Goal: Transaction & Acquisition: Purchase product/service

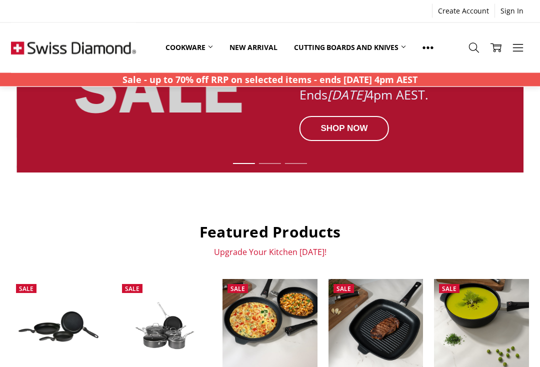
scroll to position [227, 0]
click at [53, 331] on img at bounding box center [58, 326] width 94 height 47
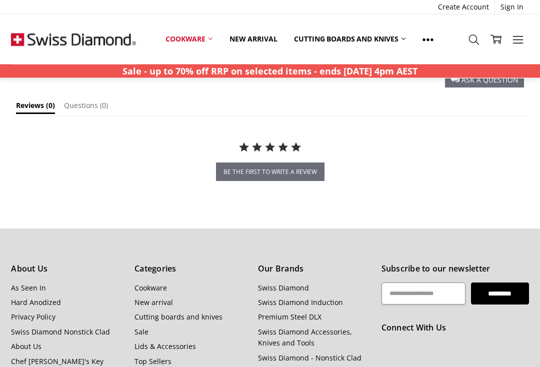
scroll to position [888, 0]
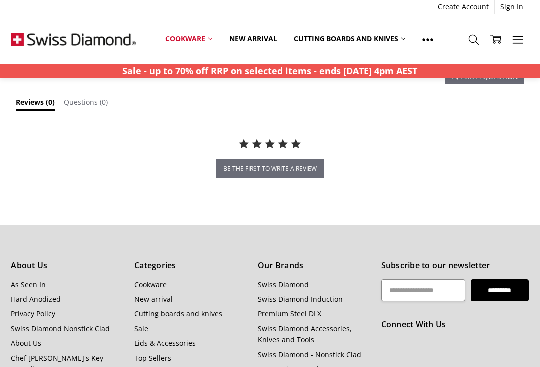
click at [142, 280] on link "Cookware" at bounding box center [150, 284] width 32 height 9
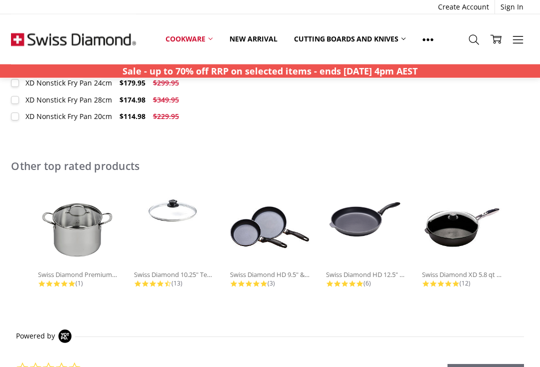
scroll to position [573, 0]
click at [273, 270] on div "Swiss Diamond HD 9.5" & 11"..." at bounding box center [270, 274] width 80 height 9
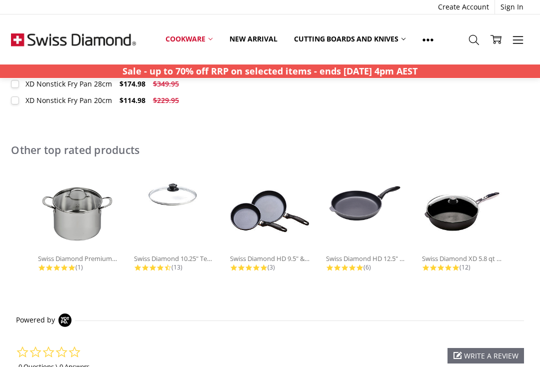
scroll to position [590, 0]
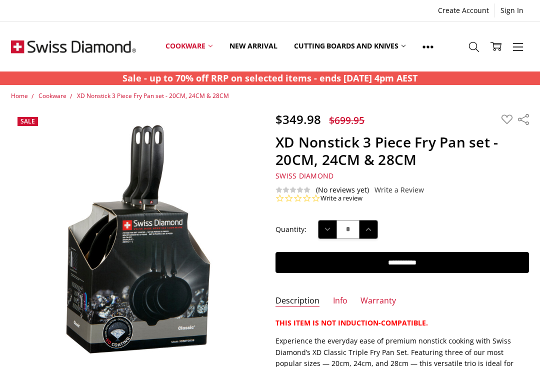
click at [522, 50] on use at bounding box center [517, 46] width 10 height 7
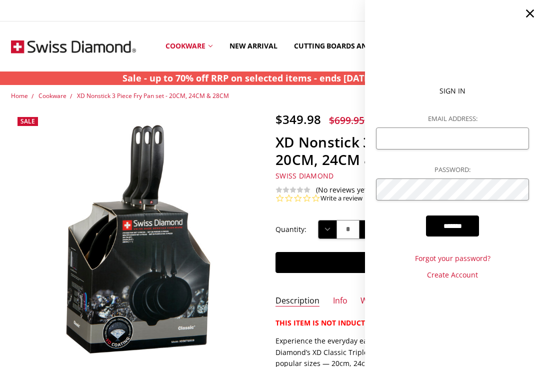
click at [537, 14] on icon at bounding box center [530, 13] width 14 height 14
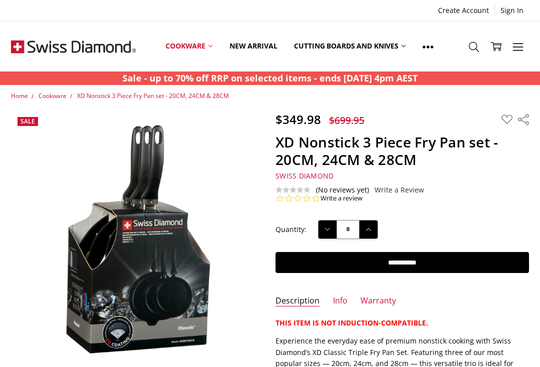
click at [432, 50] on icon at bounding box center [427, 46] width 11 height 11
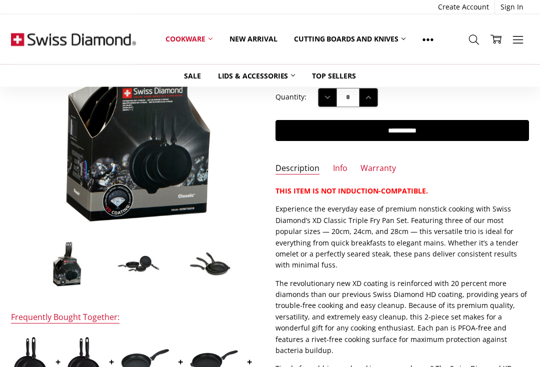
scroll to position [131, 0]
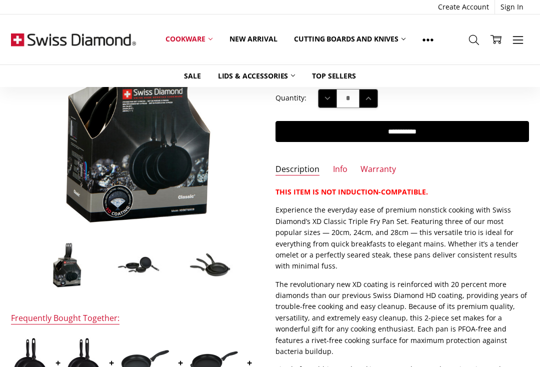
click at [343, 168] on link "Info" at bounding box center [340, 169] width 14 height 11
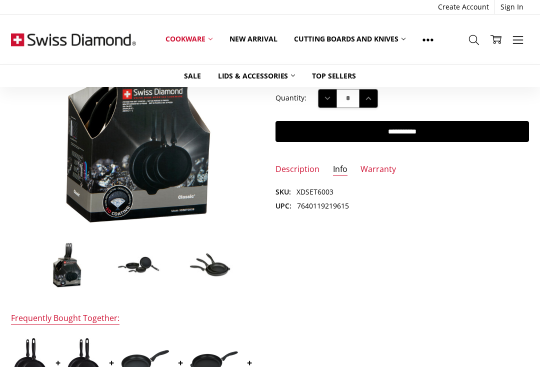
click at [331, 187] on dd "XDSET6003" at bounding box center [314, 191] width 37 height 11
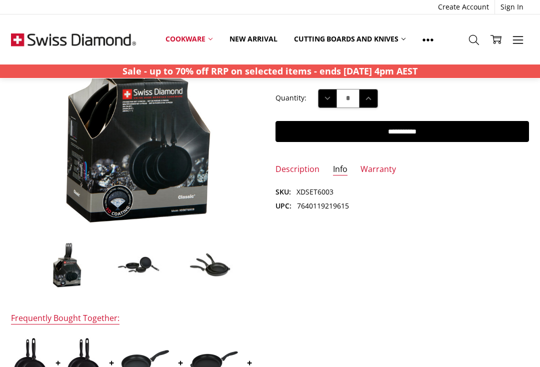
click at [379, 170] on link "Warranty" at bounding box center [377, 169] width 35 height 11
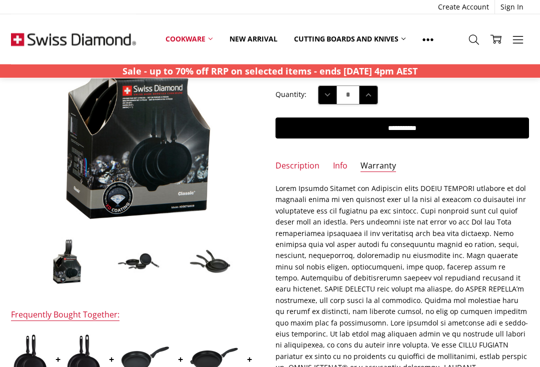
scroll to position [0, 0]
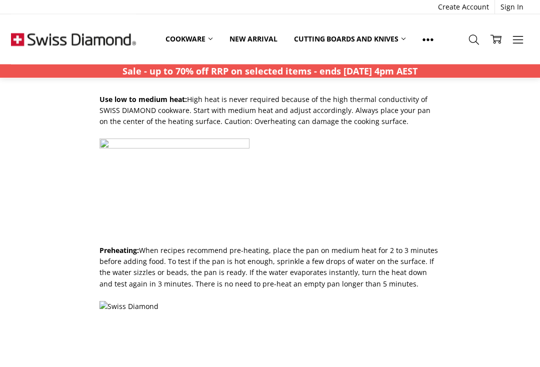
scroll to position [490, 0]
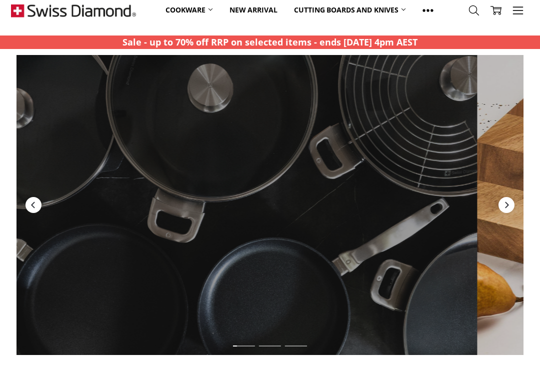
scroll to position [92, 0]
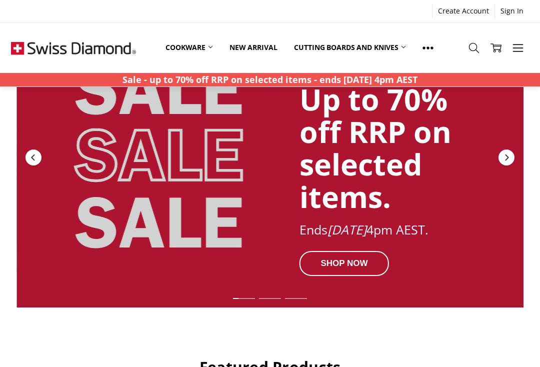
click at [504, 146] on div "Redirect to https://swissdiamond.com.au/cookware/shop-by-collection/premium-ste…" at bounding box center [269, 157] width 507 height 300
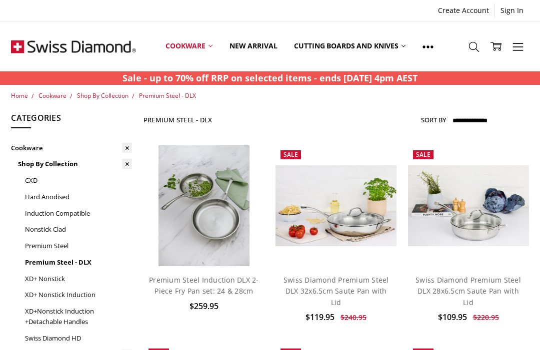
click at [62, 227] on link "Nonstick Clad" at bounding box center [78, 229] width 107 height 16
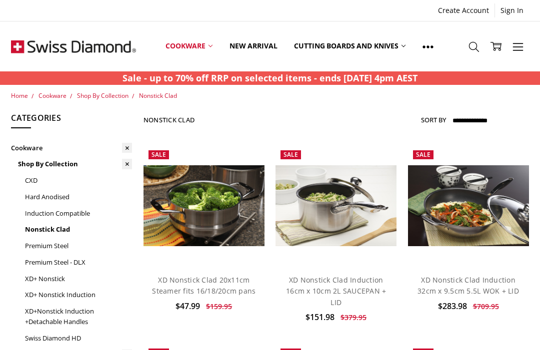
click at [83, 331] on link "Swiss Diamond HD" at bounding box center [78, 338] width 107 height 16
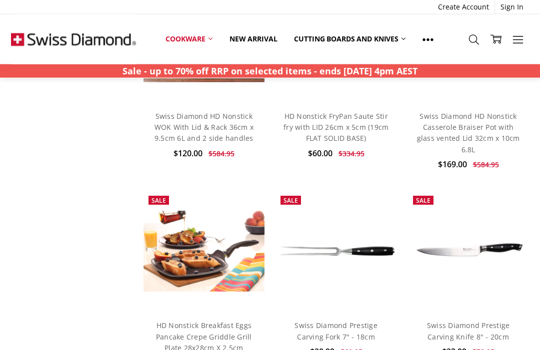
scroll to position [774, 0]
click at [233, 237] on img at bounding box center [203, 251] width 121 height 80
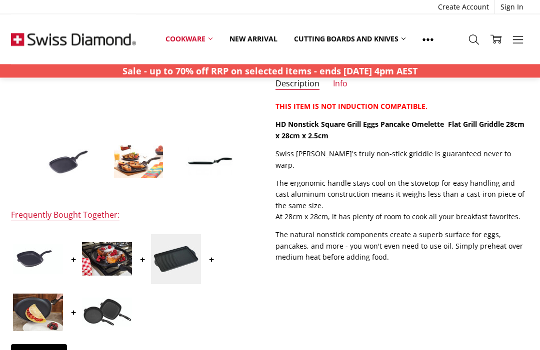
scroll to position [234, 0]
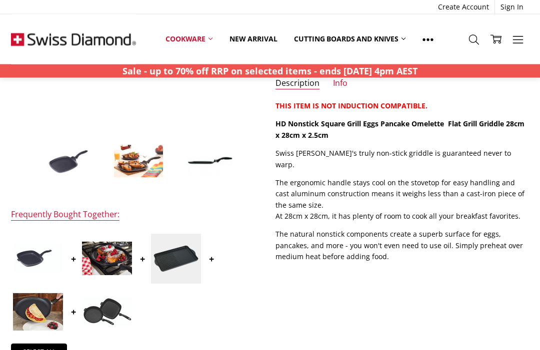
click at [113, 313] on img at bounding box center [107, 312] width 50 height 29
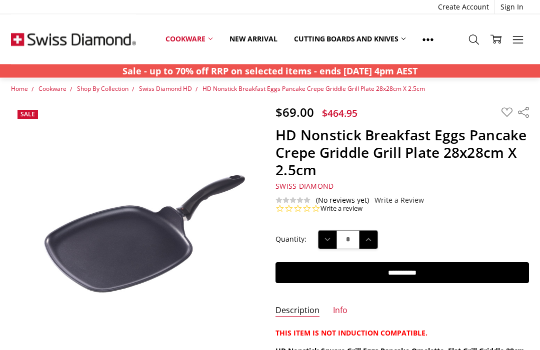
scroll to position [0, 0]
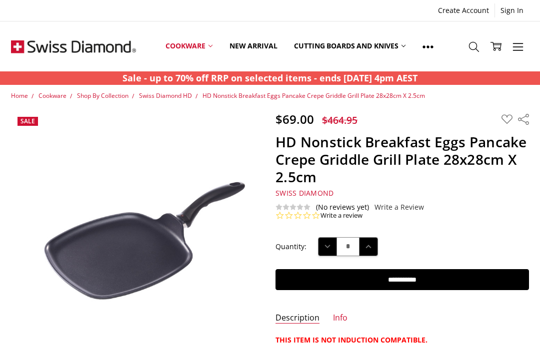
click at [371, 244] on icon at bounding box center [368, 246] width 11 height 11
type input "*"
click at [424, 279] on input "**********" at bounding box center [401, 279] width 253 height 21
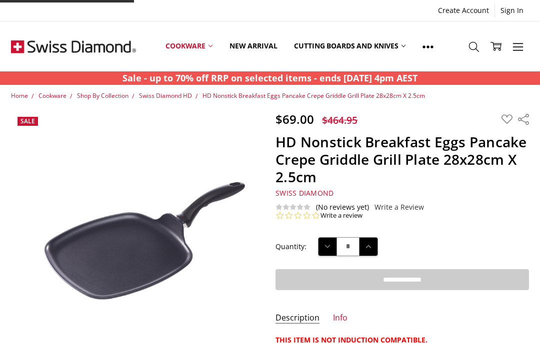
type input "**********"
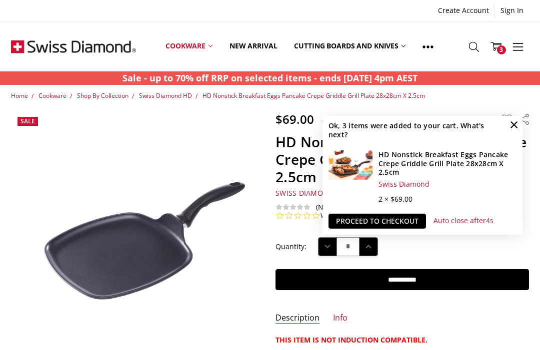
click at [515, 125] on span "×" at bounding box center [514, 124] width 16 height 16
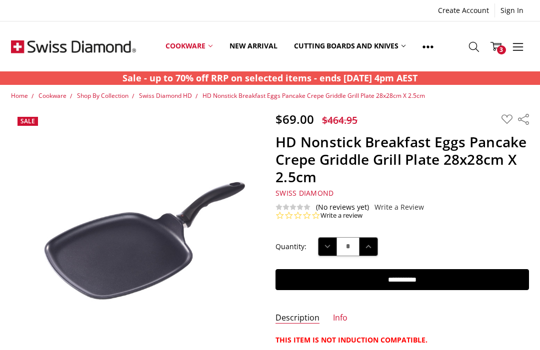
click at [173, 98] on span "Swiss Diamond HD" at bounding box center [165, 95] width 53 height 8
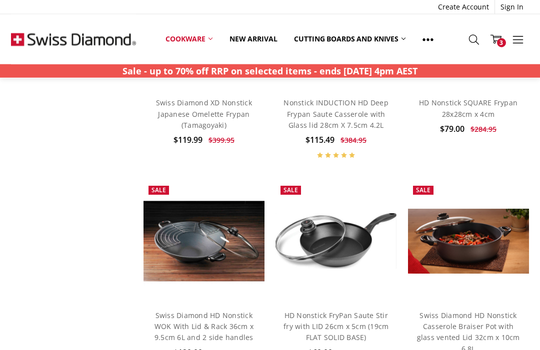
scroll to position [574, 0]
click at [307, 285] on link "Add to Cart" at bounding box center [336, 280] width 98 height 19
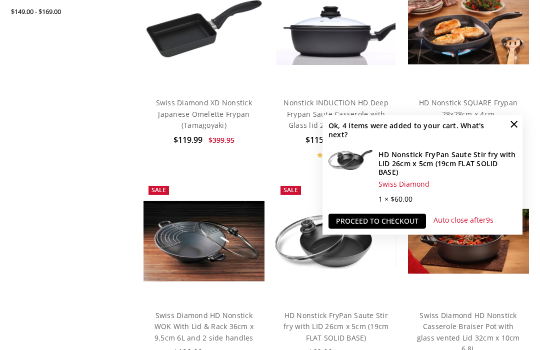
click at [296, 229] on img at bounding box center [335, 240] width 121 height 55
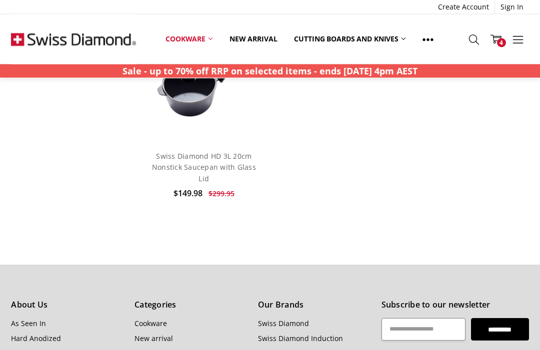
scroll to position [1352, 0]
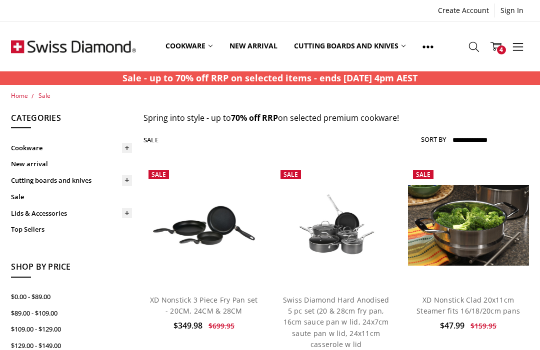
click at [229, 216] on img at bounding box center [203, 225] width 121 height 60
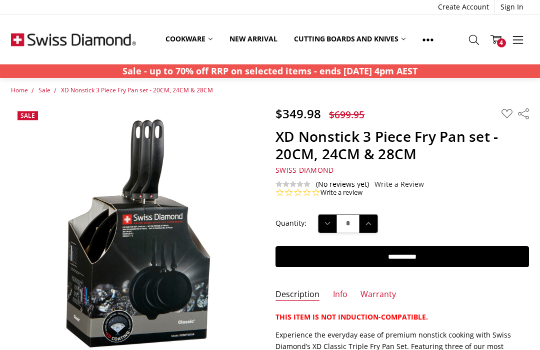
scroll to position [6, 0]
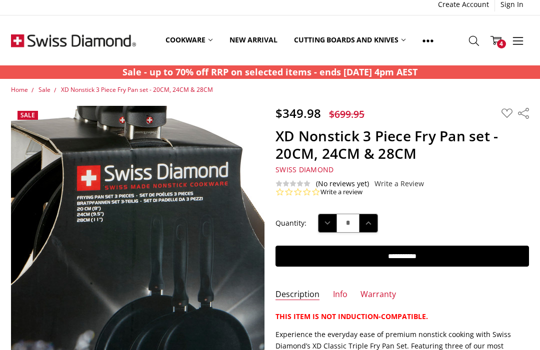
click at [168, 245] on img at bounding box center [115, 213] width 439 height 640
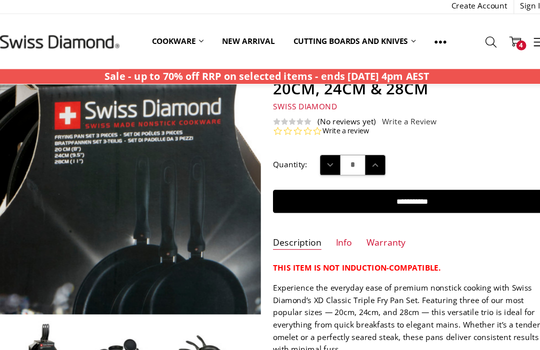
scroll to position [82, 0]
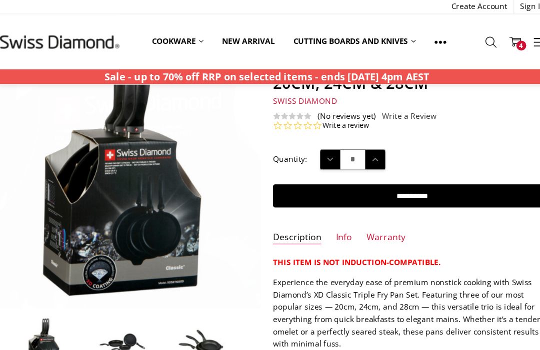
click at [116, 304] on img at bounding box center [138, 312] width 50 height 25
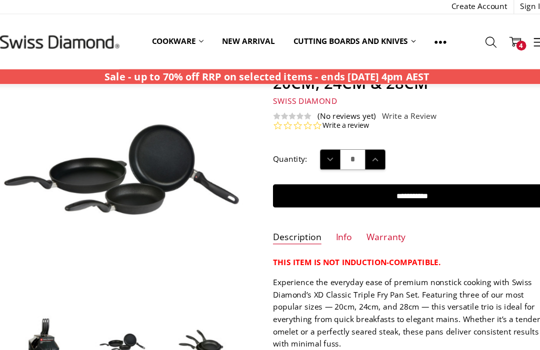
click at [99, 177] on img at bounding box center [331, 189] width 640 height 320
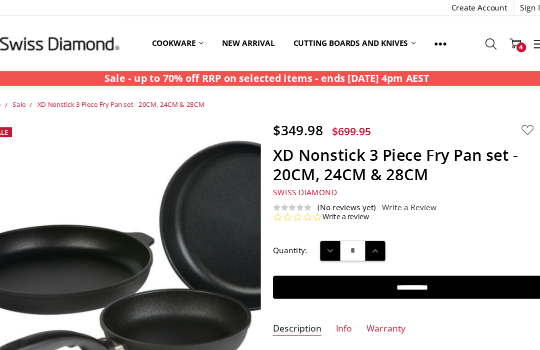
scroll to position [0, 0]
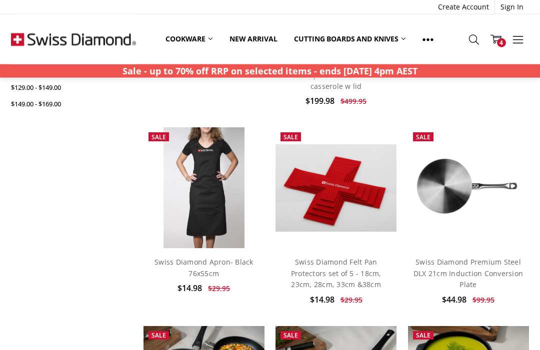
scroll to position [258, 0]
click at [465, 193] on img at bounding box center [468, 187] width 121 height 121
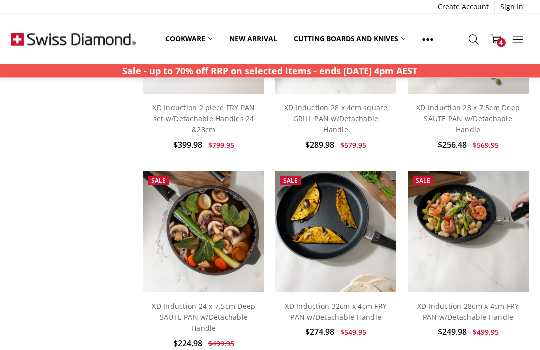
scroll to position [612, 0]
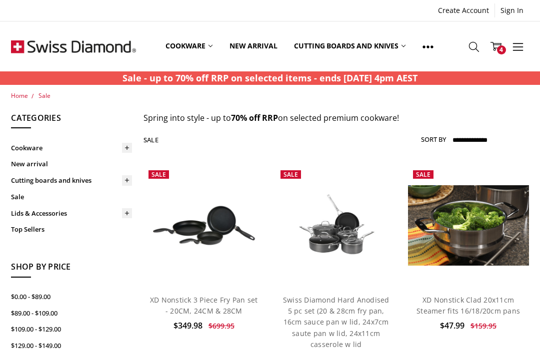
click at [44, 289] on link "$0.00 - $89.00" at bounding box center [71, 297] width 121 height 16
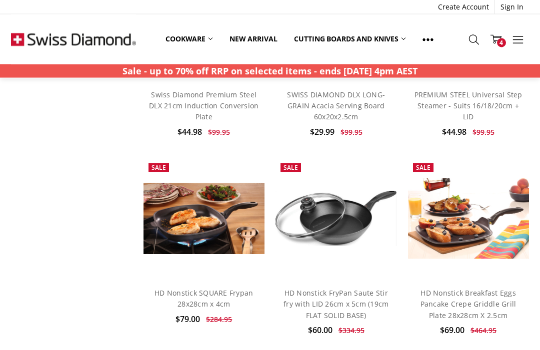
scroll to position [404, 0]
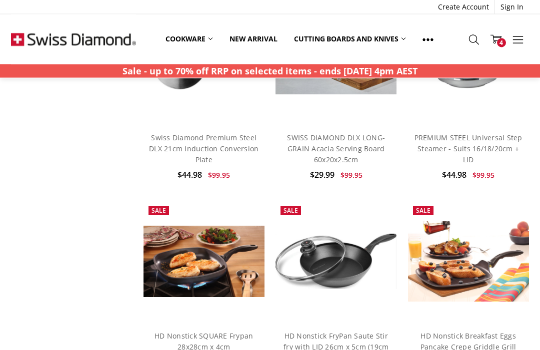
click at [503, 38] on span "4" at bounding box center [501, 42] width 9 height 9
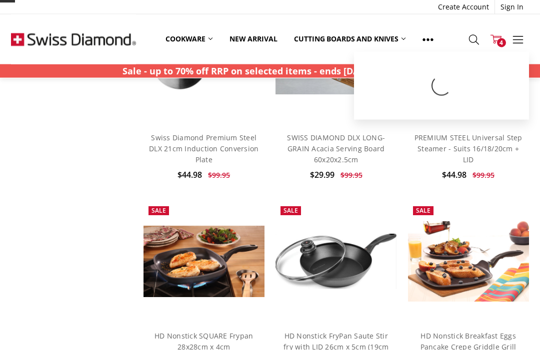
scroll to position [361, 0]
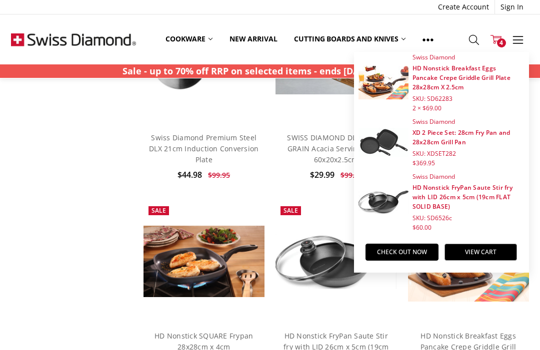
click at [485, 249] on link "View Cart" at bounding box center [480, 252] width 73 height 17
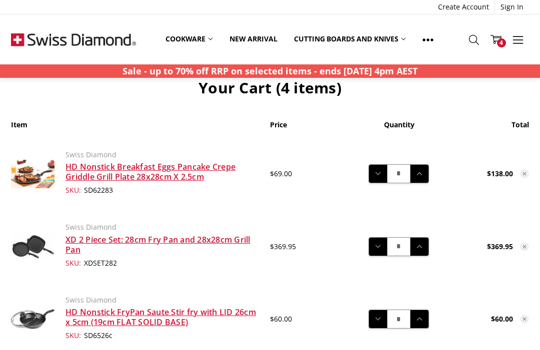
scroll to position [33, 0]
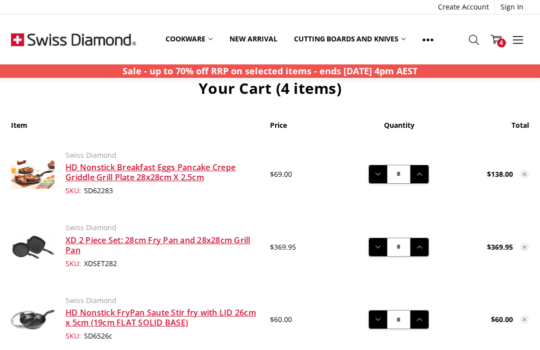
click at [379, 179] on icon at bounding box center [377, 174] width 11 height 11
click at [530, 245] on main "Home Your Cart Your Cart (3 items) Item Price Quantity Total Swiss Diamond HD N…" at bounding box center [269, 297] width 529 height 479
click at [527, 247] on icon at bounding box center [524, 247] width 6 height 6
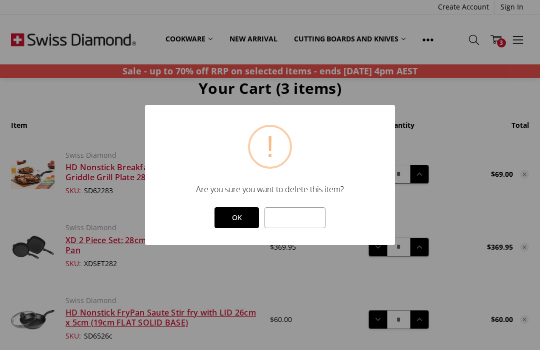
click at [242, 228] on button "OK" at bounding box center [236, 217] width 44 height 21
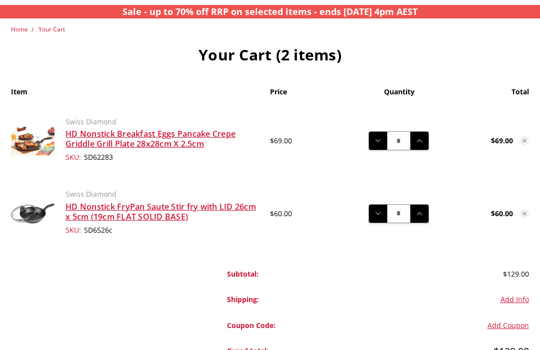
scroll to position [66, 0]
